Goal: Navigation & Orientation: Go to known website

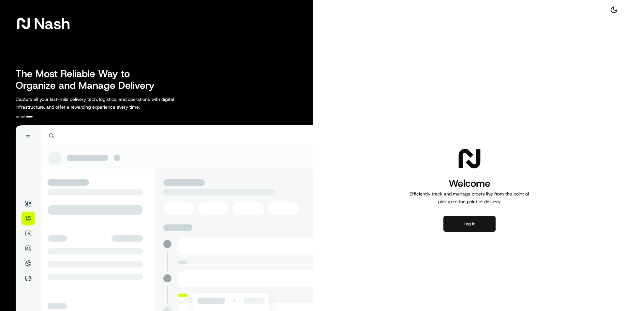
click at [460, 227] on button "Log in" at bounding box center [469, 224] width 52 height 16
